Goal: Information Seeking & Learning: Learn about a topic

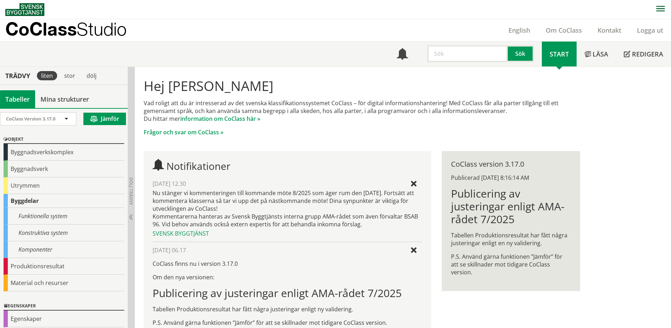
click at [607, 136] on div "Hej Susann Kärnek Vad roligt att du är intresserad av det svenska klassifikatio…" at bounding box center [403, 260] width 536 height 387
click at [556, 28] on link "Om CoClass" at bounding box center [564, 30] width 52 height 9
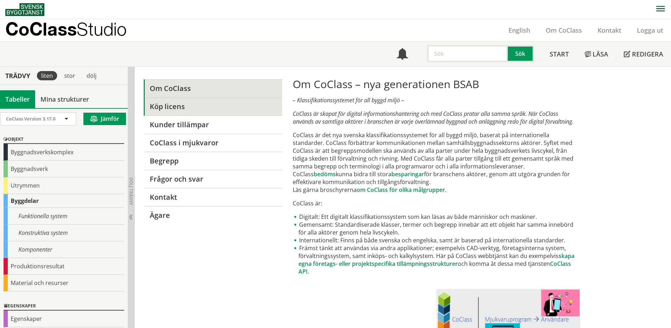
click at [167, 111] on link "Köp licens" at bounding box center [213, 106] width 138 height 18
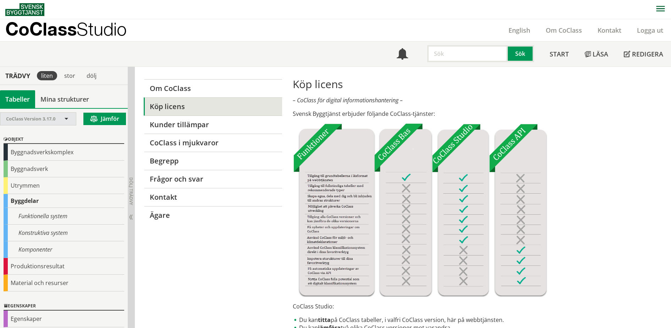
click at [67, 119] on span at bounding box center [66, 119] width 6 height 6
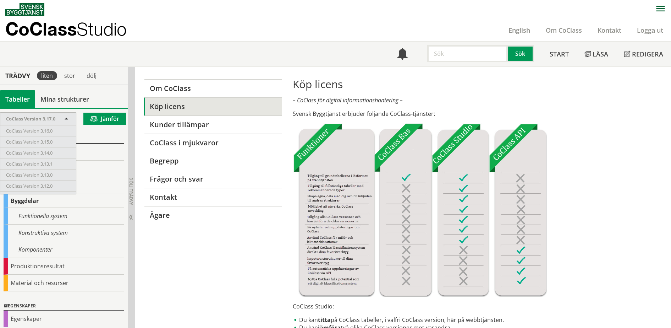
click at [564, 110] on p "Svensk Byggtjänst erbjuder följande CoClass-tjänster:" at bounding box center [436, 114] width 287 height 8
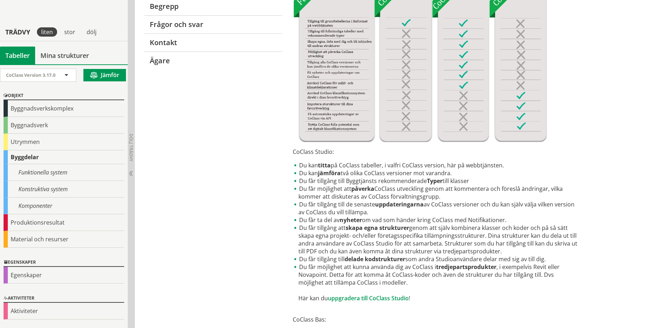
scroll to position [133, 0]
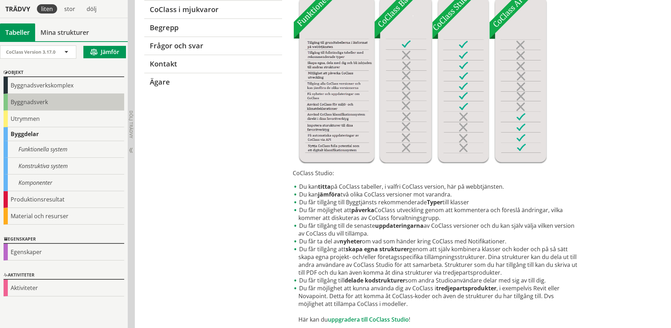
click at [61, 102] on div "Byggnadsverk" at bounding box center [64, 102] width 121 height 17
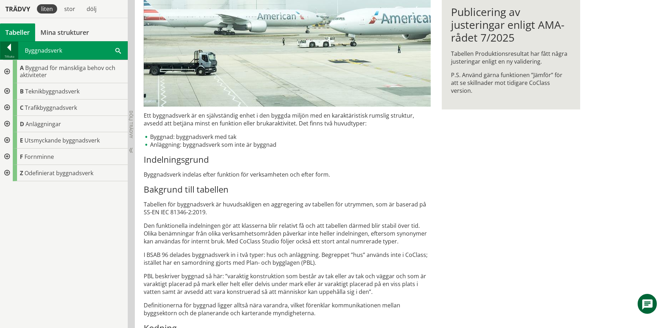
click at [7, 48] on div at bounding box center [9, 49] width 18 height 10
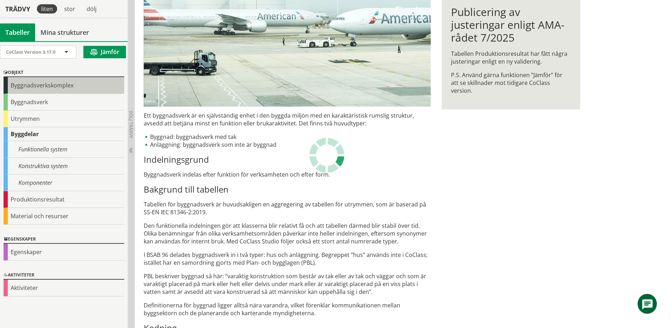
click at [25, 84] on div "Byggnadsverkskomplex" at bounding box center [64, 85] width 121 height 17
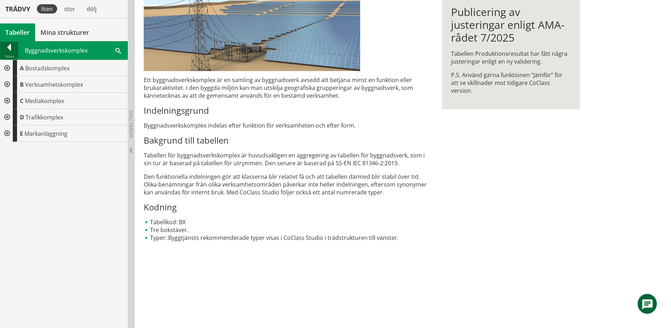
click at [9, 50] on div at bounding box center [9, 49] width 18 height 10
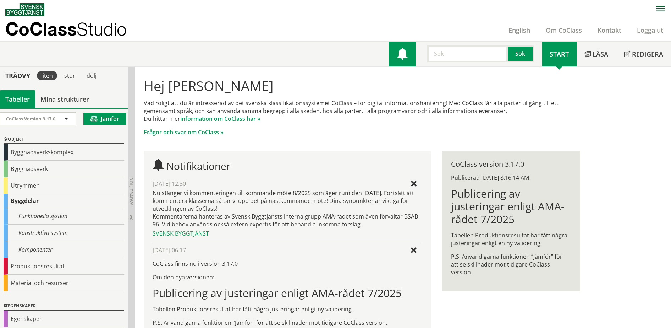
click at [406, 54] on span at bounding box center [402, 54] width 11 height 11
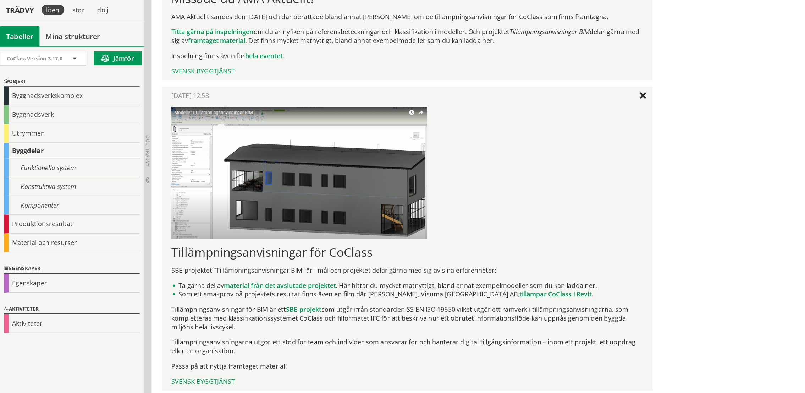
scroll to position [1641, 0]
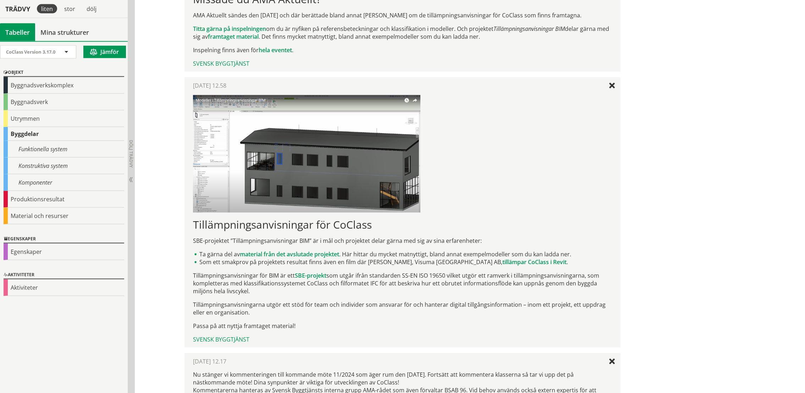
drag, startPoint x: 461, startPoint y: 2, endPoint x: 493, endPoint y: 150, distance: 152.2
click at [493, 150] on p at bounding box center [402, 153] width 419 height 117
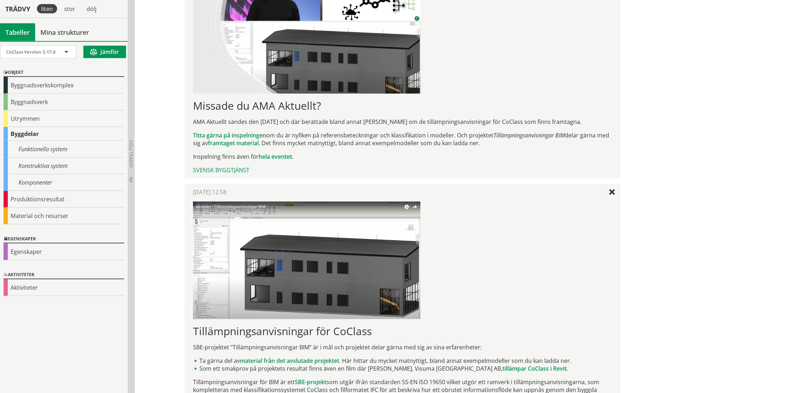
scroll to position [1519, 0]
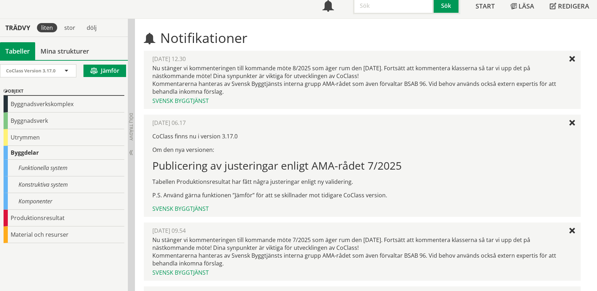
scroll to position [0, 0]
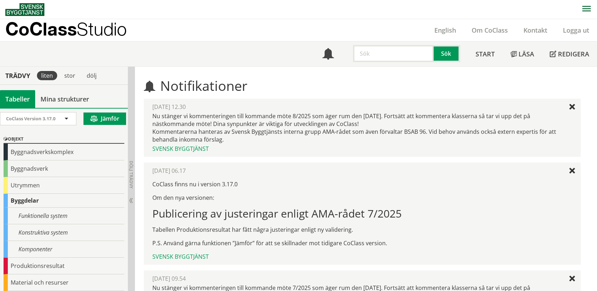
click at [51, 29] on p "CoClass Studio" at bounding box center [65, 29] width 121 height 8
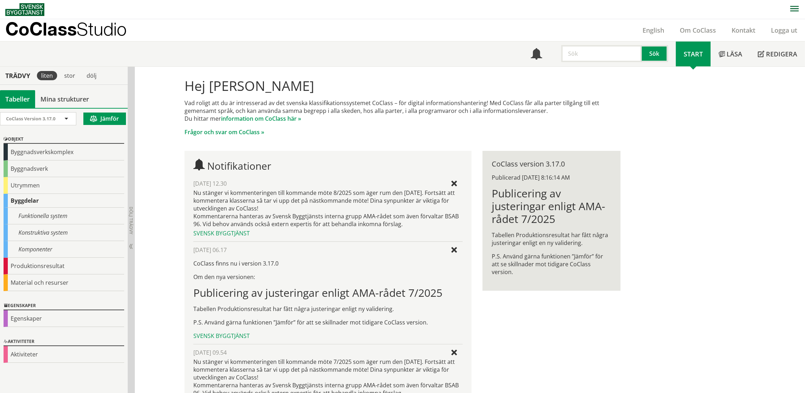
drag, startPoint x: 0, startPoint y: 0, endPoint x: 529, endPoint y: 340, distance: 629.4
click at [529, 291] on div "Hej Susann Kärnek Vad roligt att du är intresserad av det svenska klassifikatio…" at bounding box center [403, 260] width 454 height 387
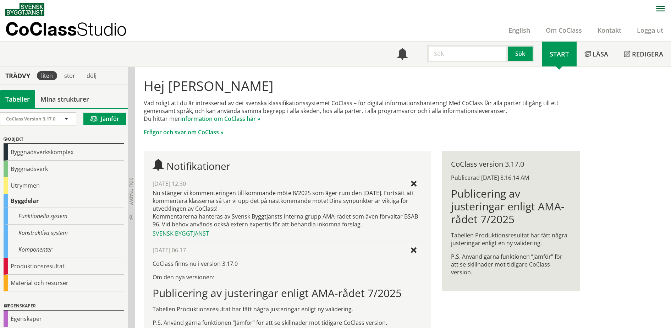
drag, startPoint x: 761, startPoint y: 0, endPoint x: 472, endPoint y: 75, distance: 298.5
click at [472, 75] on div "Hej Susann Kärnek Vad roligt att du är intresserad av det svenska klassifikatio…" at bounding box center [361, 107] width 447 height 70
click at [596, 6] on icon "button" at bounding box center [660, 9] width 9 height 6
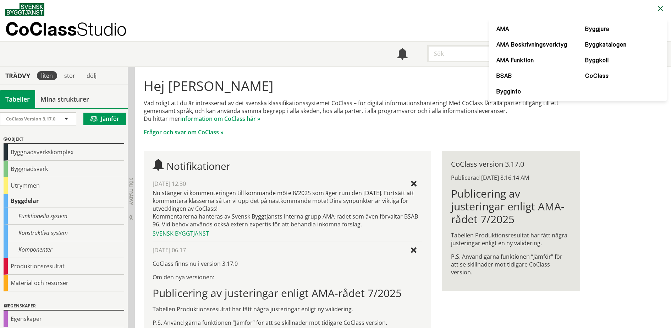
click at [596, 131] on div "Hej Susann Kärnek Vad roligt att du är intresserad av det svenska klassifikatio…" at bounding box center [403, 260] width 536 height 387
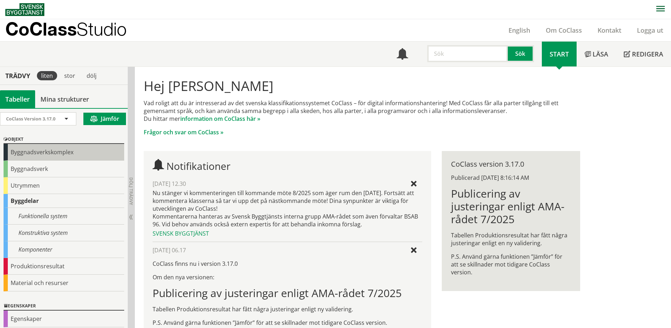
click at [49, 151] on div "Byggnadsverkskomplex" at bounding box center [64, 152] width 121 height 17
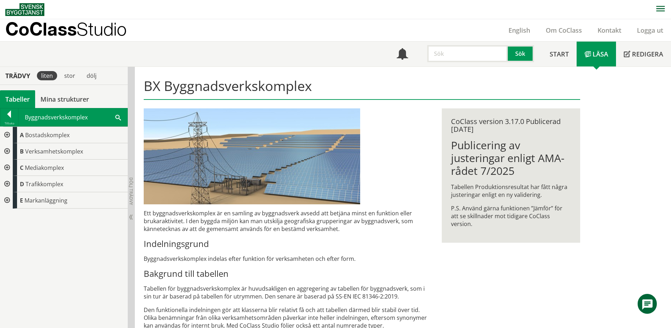
click at [5, 135] on div at bounding box center [6, 135] width 13 height 16
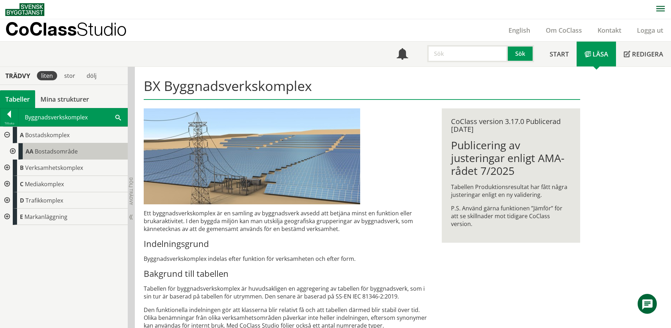
click at [51, 147] on span "Bostadsområde" at bounding box center [56, 151] width 43 height 8
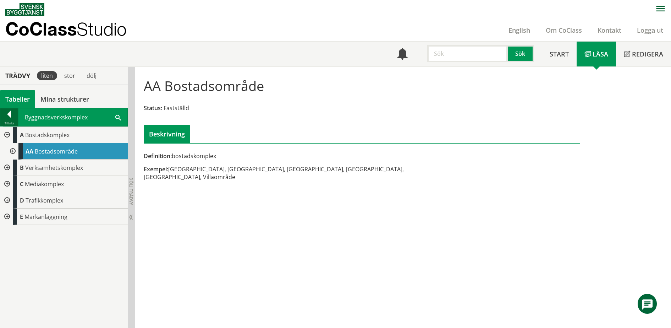
click at [12, 114] on div at bounding box center [9, 115] width 18 height 10
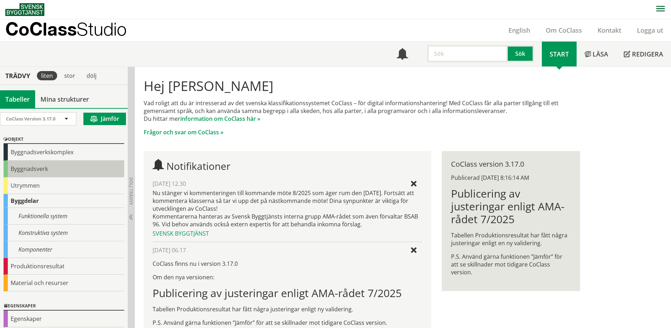
click at [28, 171] on div "Byggnadsverk" at bounding box center [64, 168] width 121 height 17
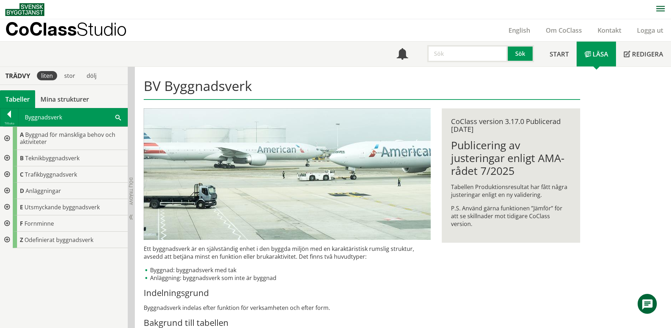
click at [5, 138] on div at bounding box center [6, 138] width 13 height 23
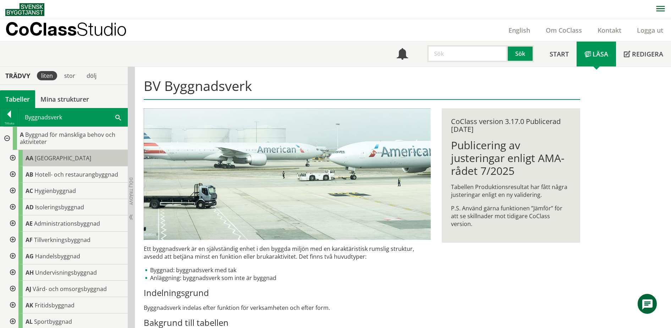
click at [46, 150] on div "AA Bostadshus" at bounding box center [72, 158] width 109 height 16
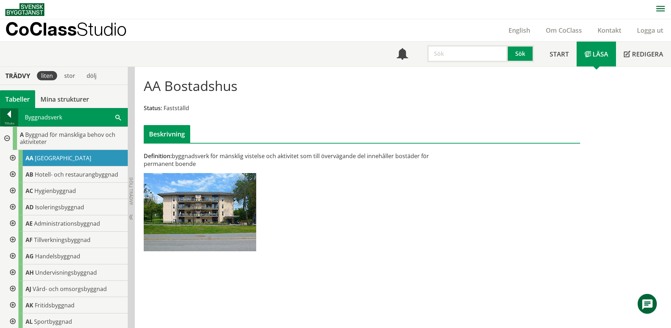
click at [8, 115] on div at bounding box center [9, 115] width 18 height 10
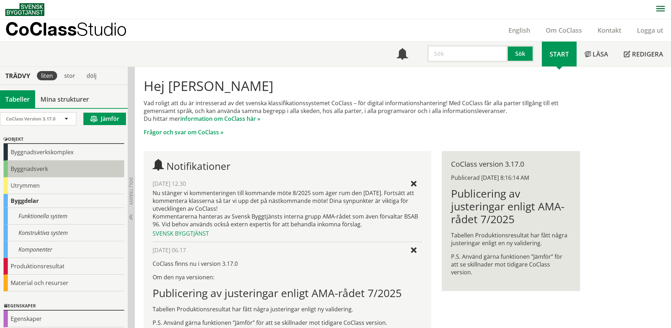
click at [39, 165] on div "Byggnadsverk" at bounding box center [64, 168] width 121 height 17
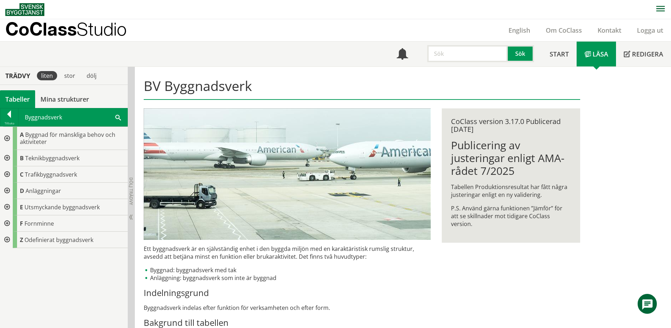
click at [7, 138] on div at bounding box center [6, 138] width 13 height 23
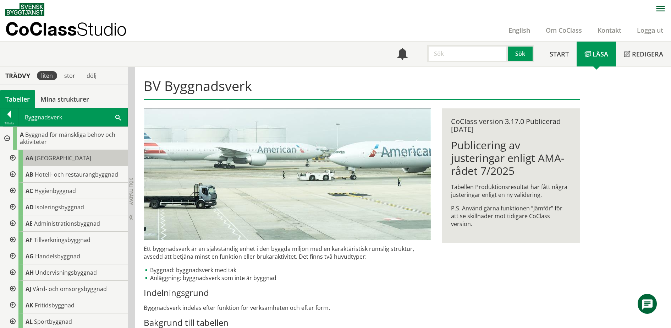
click at [50, 156] on span "Bostadshus" at bounding box center [63, 158] width 56 height 8
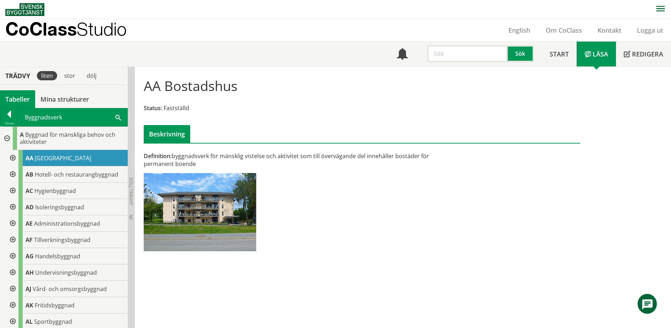
click at [14, 157] on div at bounding box center [12, 158] width 13 height 16
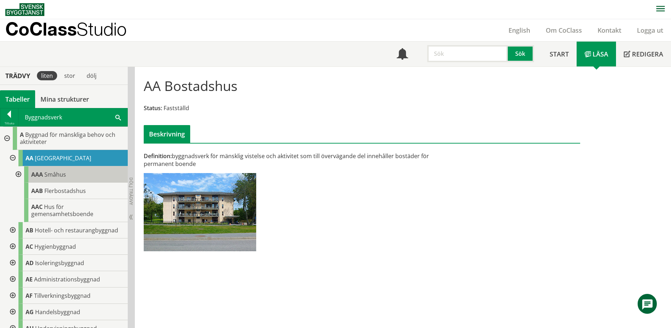
click at [65, 171] on span "Småhus" at bounding box center [55, 174] width 22 height 8
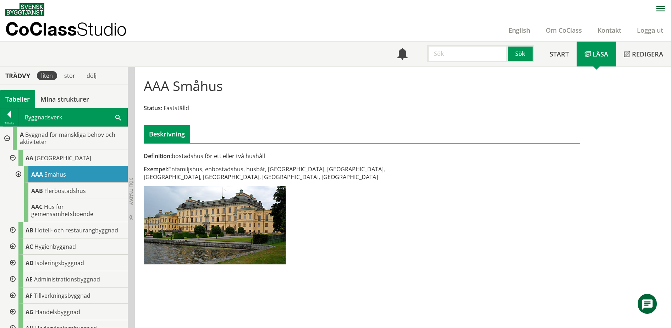
click at [63, 27] on p "CoClass Studio" at bounding box center [65, 29] width 121 height 8
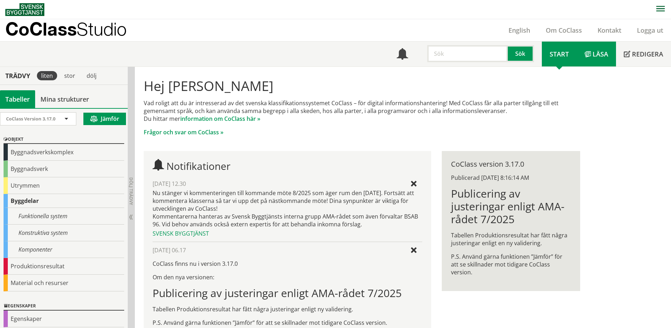
click at [602, 50] on span "Läsa" at bounding box center [601, 54] width 16 height 9
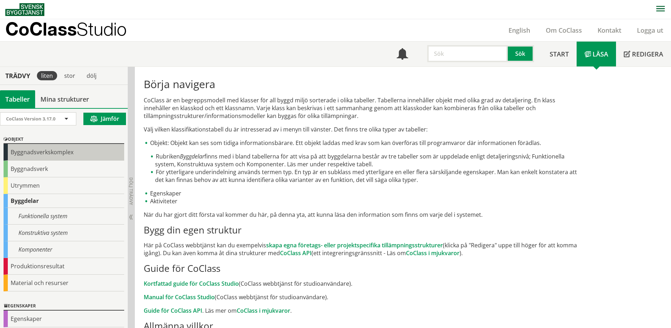
click at [41, 152] on div "Byggnadsverkskomplex" at bounding box center [64, 152] width 121 height 17
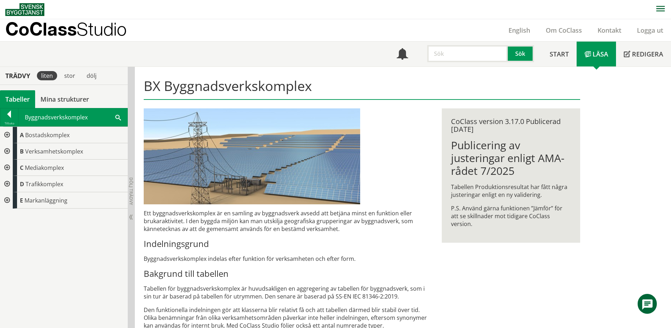
click at [6, 137] on div at bounding box center [6, 135] width 13 height 16
click at [12, 150] on div at bounding box center [12, 151] width 13 height 16
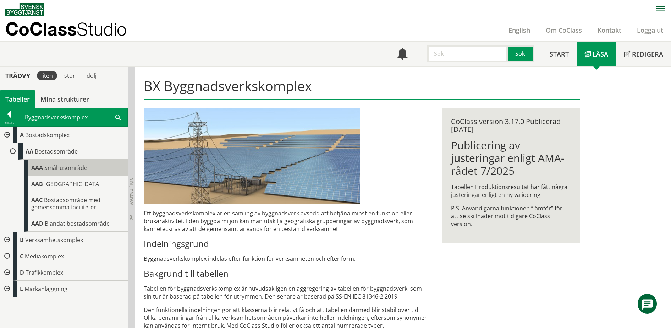
click at [68, 167] on span "Småhusområde" at bounding box center [65, 168] width 43 height 8
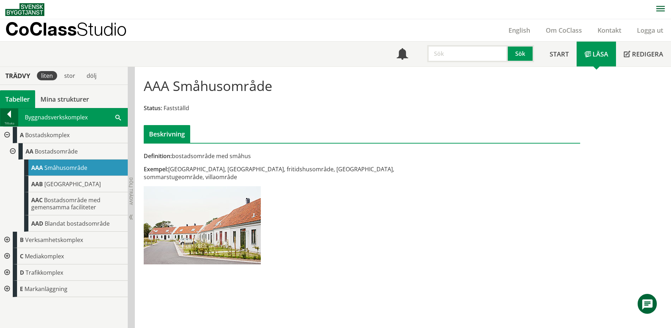
click at [12, 112] on div at bounding box center [9, 115] width 18 height 10
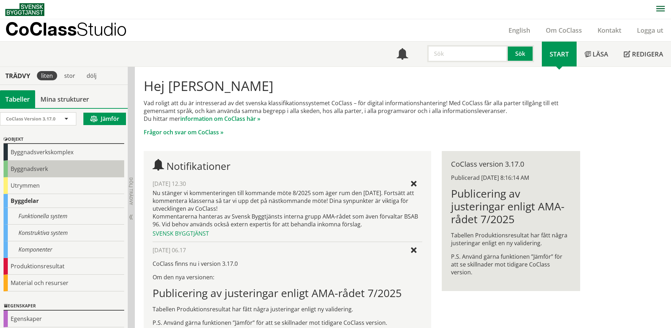
click at [36, 163] on div "Byggnadsverk" at bounding box center [64, 168] width 121 height 17
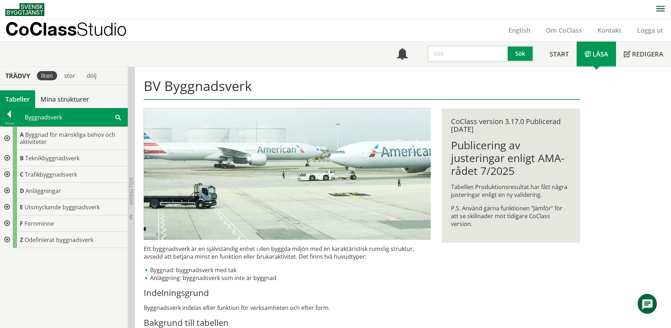
click at [9, 136] on div at bounding box center [6, 138] width 13 height 23
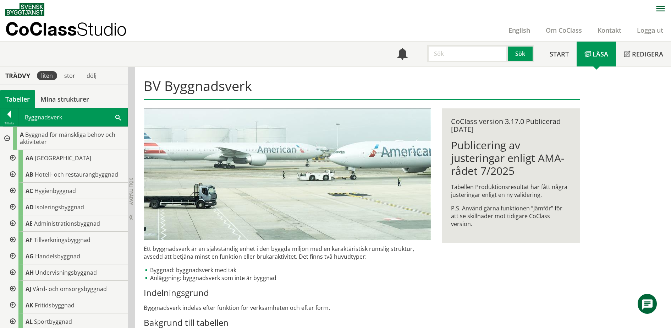
click at [14, 156] on div at bounding box center [12, 158] width 13 height 16
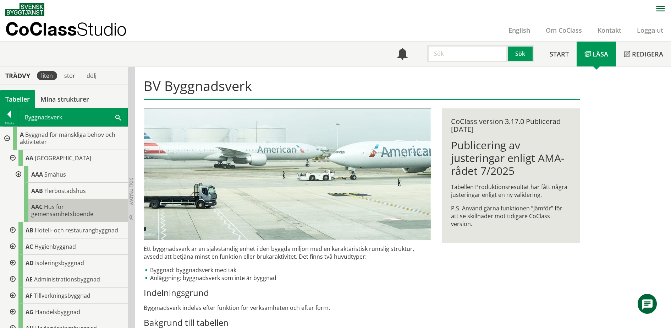
click at [64, 207] on div "AAC Hus för gemensamhetsboende" at bounding box center [76, 210] width 104 height 23
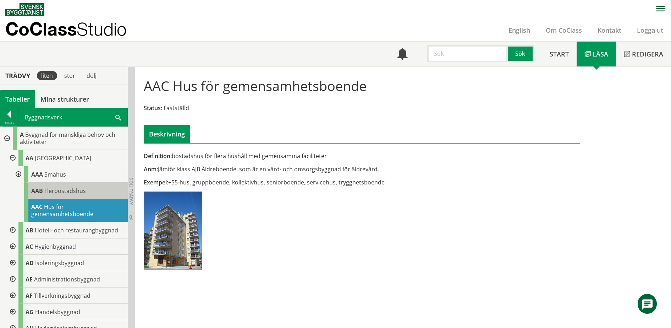
click at [72, 187] on span "Flerbostadshus" at bounding box center [65, 191] width 42 height 8
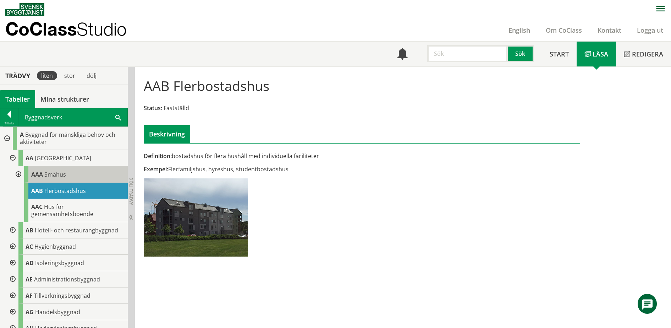
click at [59, 174] on span "Småhus" at bounding box center [55, 174] width 22 height 8
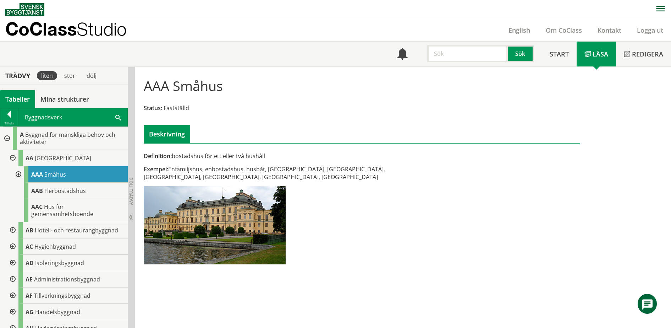
click at [18, 174] on div at bounding box center [17, 174] width 13 height 16
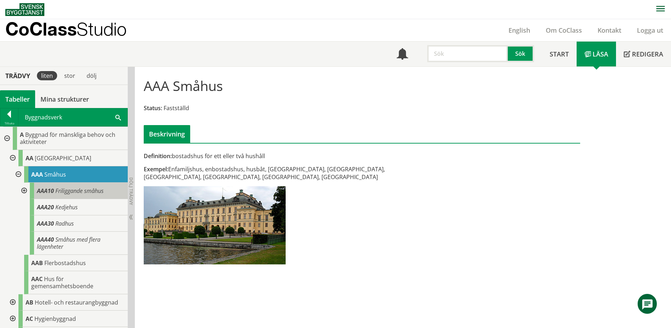
click at [87, 191] on span "Friliggande småhus" at bounding box center [79, 191] width 48 height 8
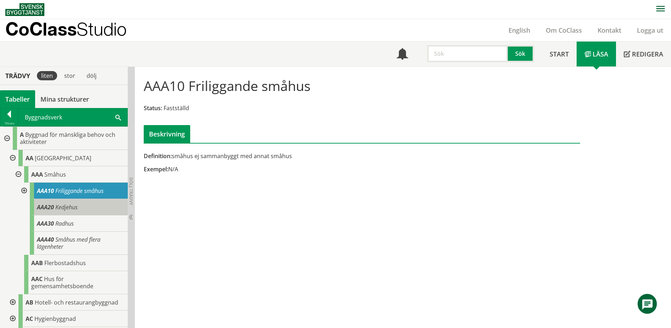
click at [75, 204] on span "Kedjehus" at bounding box center [66, 207] width 22 height 8
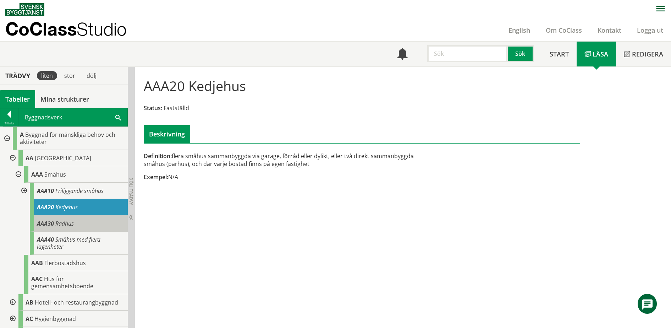
click at [77, 223] on div "AAA30 Radhus" at bounding box center [79, 223] width 98 height 16
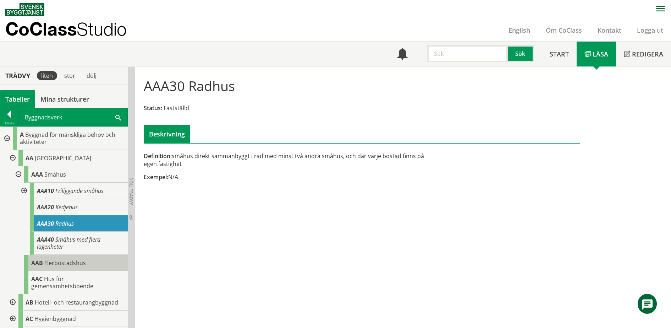
click at [75, 260] on span "Flerbostadshus" at bounding box center [65, 263] width 42 height 8
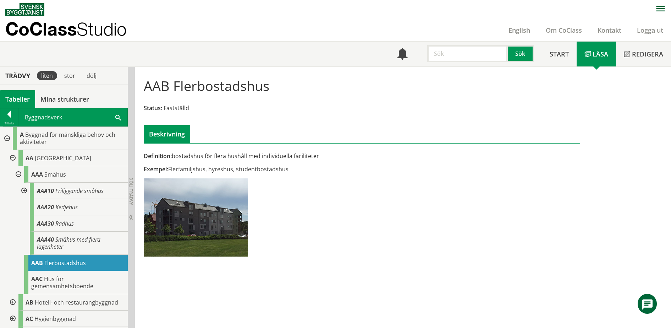
click at [19, 175] on div at bounding box center [17, 174] width 13 height 16
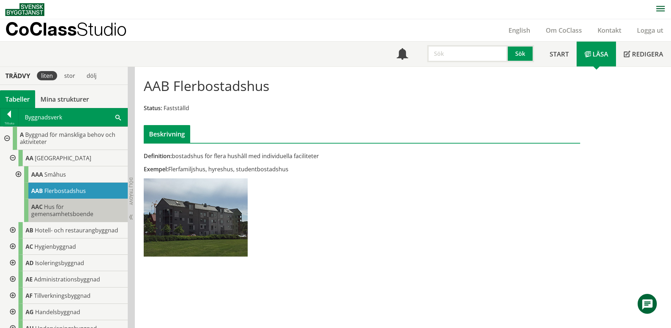
click at [72, 200] on div "AAC Hus för gemensamhetsboende" at bounding box center [76, 210] width 104 height 23
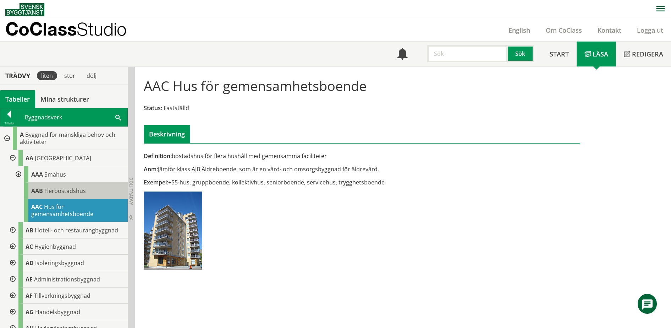
click at [79, 190] on span "Flerbostadshus" at bounding box center [65, 191] width 42 height 8
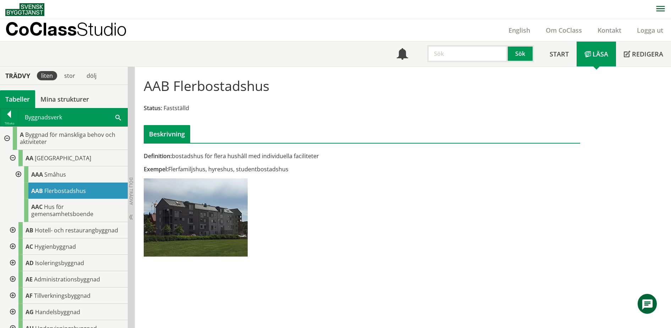
click at [417, 265] on div "AAB Flerbostadshus Status: Fastställd Beskrivning Definition: bostadshus för fl…" at bounding box center [403, 197] width 536 height 261
click at [647, 306] on use at bounding box center [647, 304] width 10 height 10
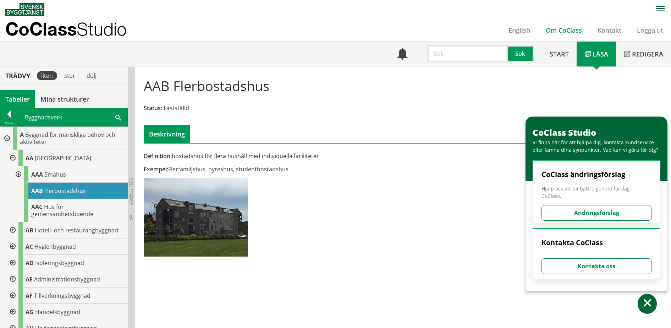
click at [558, 28] on link "Om CoClass" at bounding box center [564, 30] width 52 height 9
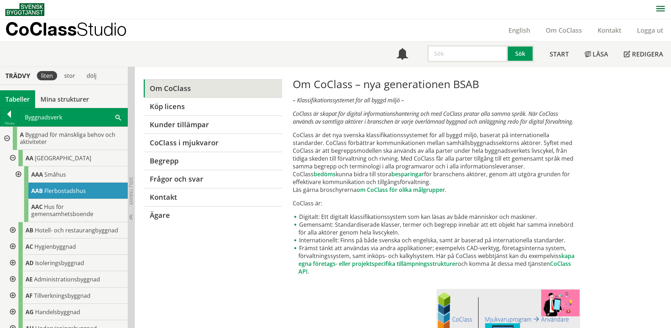
click at [65, 31] on p "CoClass Studio" at bounding box center [65, 29] width 121 height 8
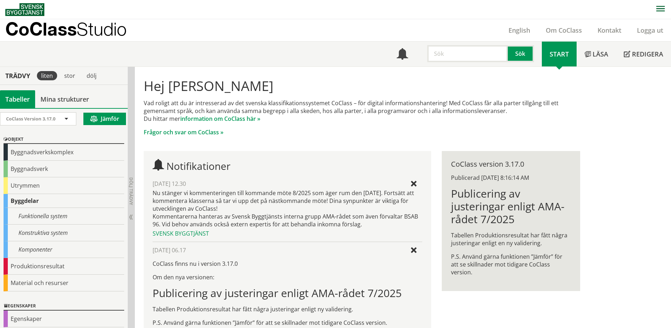
click at [564, 31] on link "Om CoClass" at bounding box center [564, 30] width 52 height 9
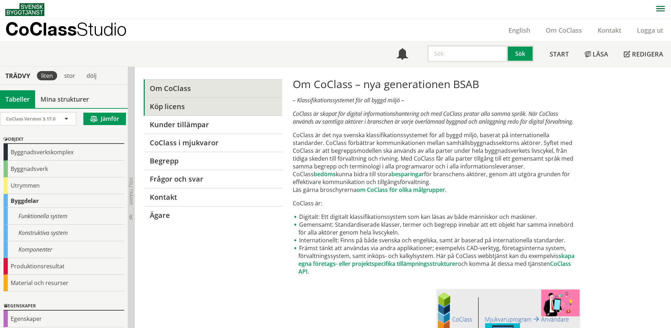
click at [176, 104] on link "Köp licens" at bounding box center [213, 106] width 138 height 18
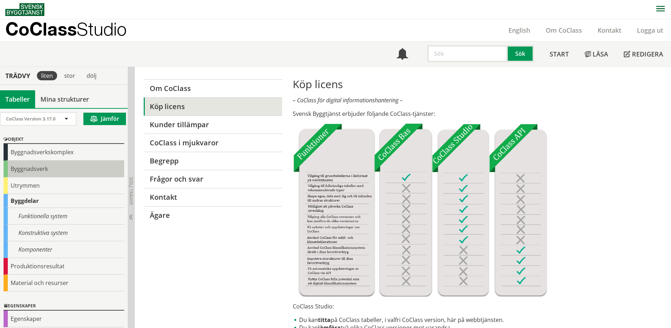
click at [60, 172] on div "Byggnadsverk" at bounding box center [64, 168] width 121 height 17
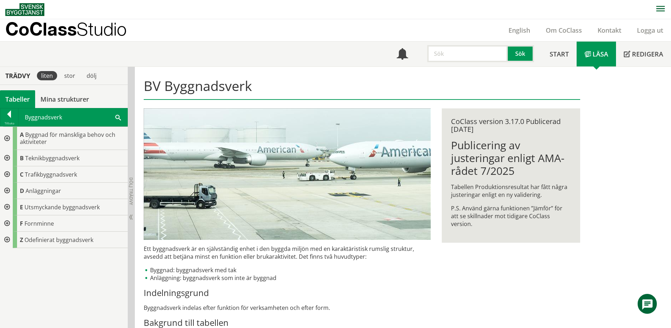
click at [661, 12] on span "button" at bounding box center [660, 9] width 9 height 7
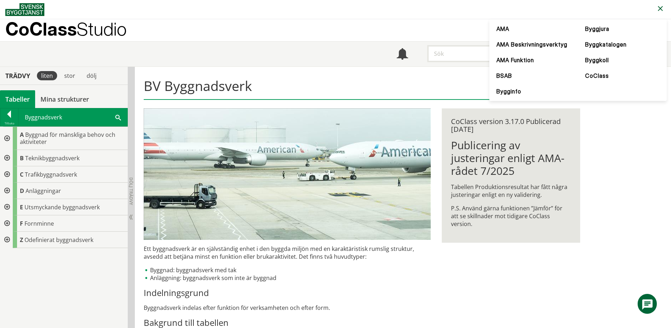
click at [647, 130] on div "BV Byggnadsverk Ett byggnadsverk är en självständig enhet i den byggda miljön m…" at bounding box center [403, 286] width 536 height 438
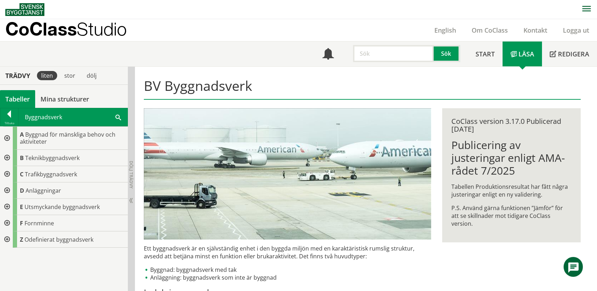
drag, startPoint x: 651, startPoint y: 0, endPoint x: 354, endPoint y: 35, distance: 299.1
click at [354, 35] on div "CoClass Studio English Om CoClass Kontakt Logga ut" at bounding box center [300, 30] width 591 height 22
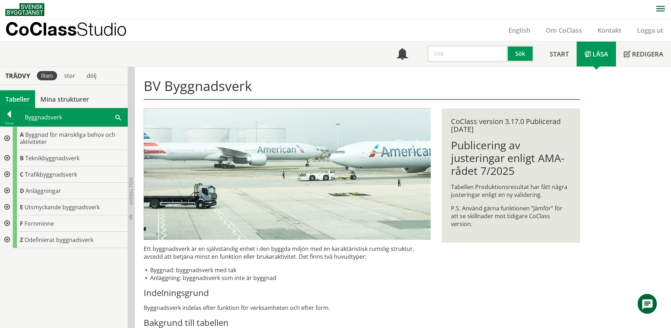
drag, startPoint x: 559, startPoint y: 0, endPoint x: 354, endPoint y: 293, distance: 358.0
click at [354, 293] on h3 "Indelningsgrund" at bounding box center [287, 292] width 287 height 11
drag, startPoint x: 637, startPoint y: 0, endPoint x: 436, endPoint y: 287, distance: 350.2
click at [436, 287] on div "BV Byggnadsverk Ett byggnadsverk är en självständig enhet i den byggda miljön m…" at bounding box center [362, 286] width 454 height 438
drag, startPoint x: 364, startPoint y: 294, endPoint x: 366, endPoint y: 289, distance: 5.6
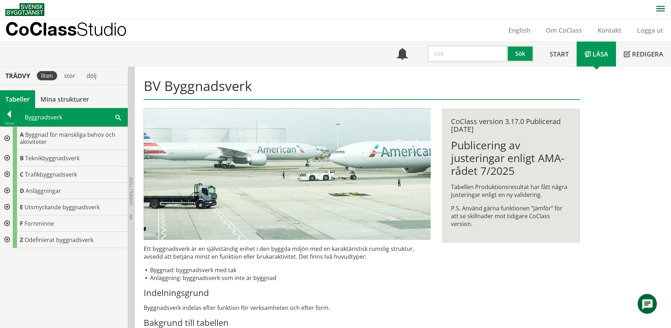
click at [366, 289] on h3 "Indelningsgrund" at bounding box center [287, 292] width 287 height 11
click at [329, 280] on li "Anläggning: byggnadsverk som inte är byggnad" at bounding box center [287, 278] width 287 height 8
click at [560, 28] on link "Om CoClass" at bounding box center [564, 30] width 52 height 9
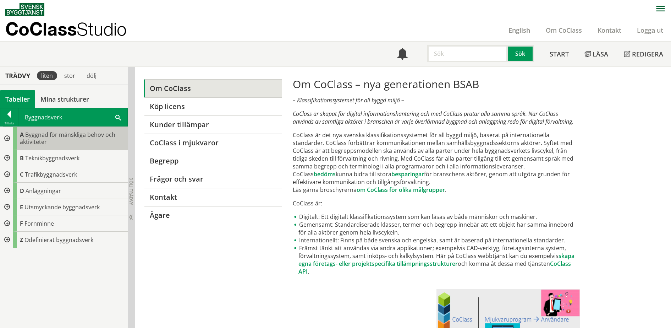
click at [35, 136] on span "Byggnad för mänskliga behov och aktiviteter" at bounding box center [67, 138] width 95 height 15
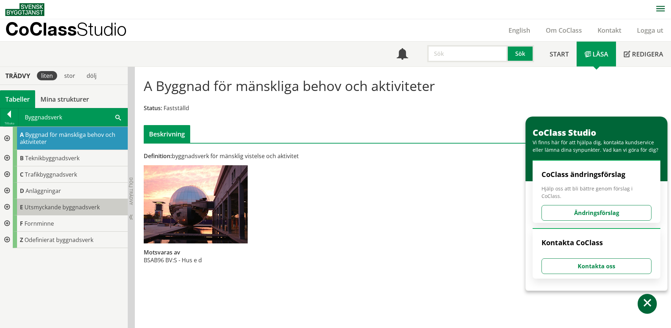
click at [66, 208] on span "Utsmyckande byggnadsverk" at bounding box center [61, 207] width 75 height 8
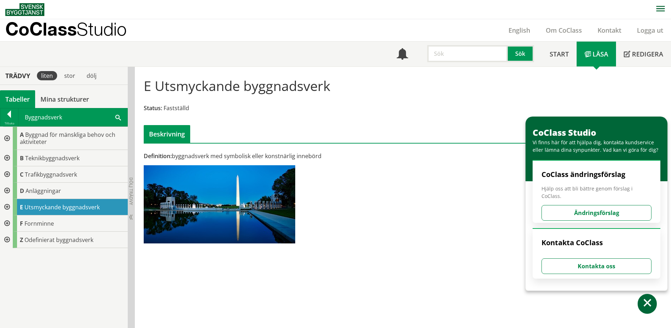
click at [23, 33] on p "CoClass Studio" at bounding box center [65, 29] width 121 height 8
